Goal: Task Accomplishment & Management: Complete application form

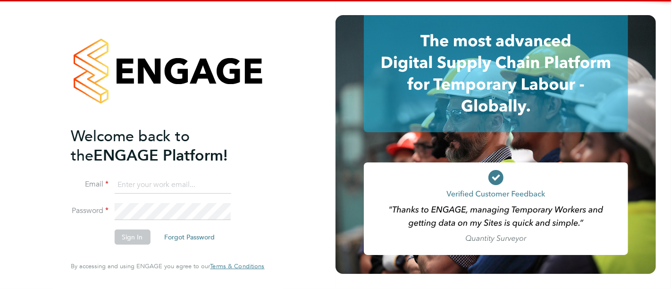
click at [203, 192] on input at bounding box center [172, 185] width 117 height 17
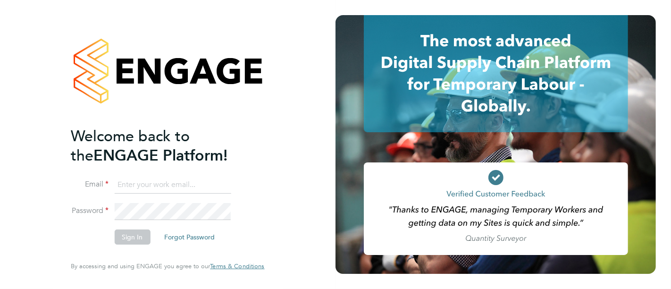
type input "kyle.johnson@prsjobs.com"
click at [136, 245] on li "Sign In Forgot Password" at bounding box center [163, 241] width 184 height 25
click at [125, 233] on button "Sign In" at bounding box center [132, 236] width 36 height 15
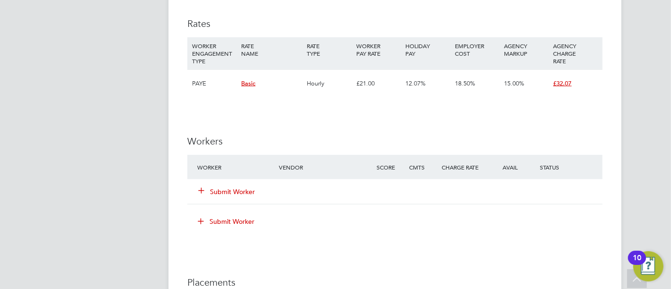
scroll to position [1128, 0]
